Goal: Task Accomplishment & Management: Use online tool/utility

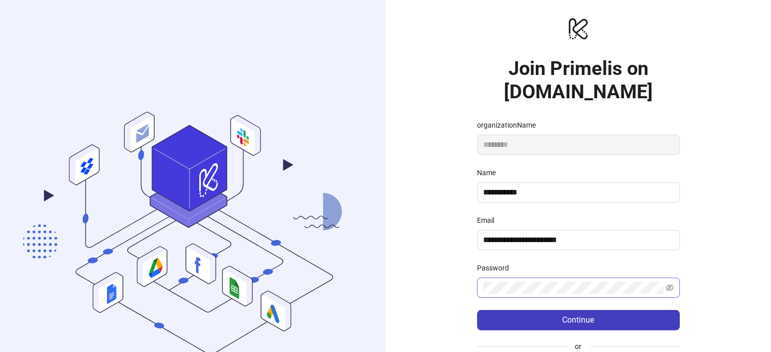
click at [554, 296] on span at bounding box center [578, 288] width 203 height 20
click at [666, 286] on icon "eye-invisible" at bounding box center [670, 288] width 8 height 8
click at [666, 286] on icon "eye" at bounding box center [670, 288] width 8 height 8
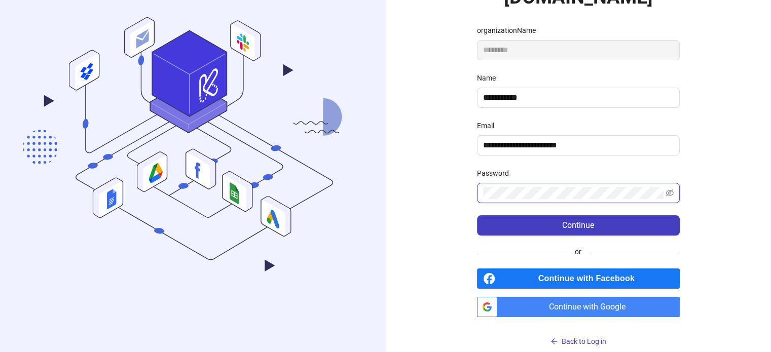
scroll to position [107, 0]
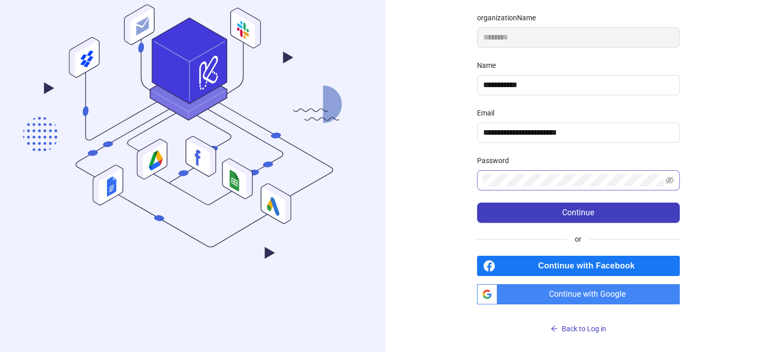
click at [593, 296] on span "Continue with Google" at bounding box center [590, 294] width 178 height 20
